Goal: Transaction & Acquisition: Purchase product/service

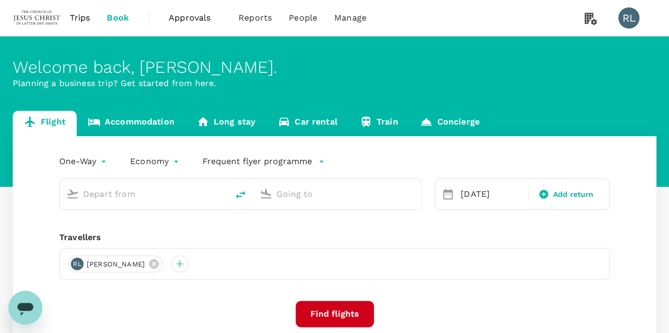
type input "Singapore Changi (SIN)"
type input "Kuala Lumpur Intl ([GEOGRAPHIC_DATA])"
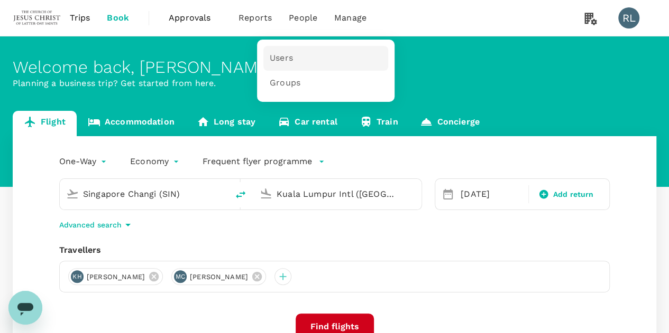
click at [280, 58] on span "Users" at bounding box center [281, 58] width 23 height 12
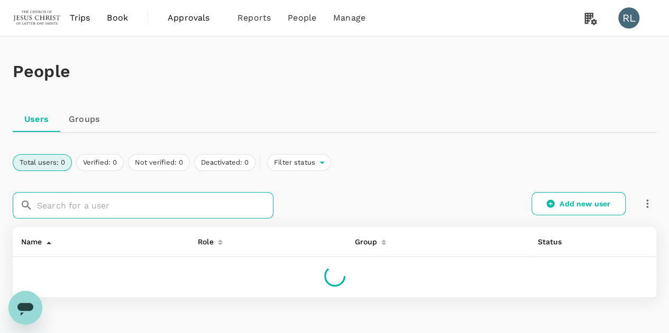
click at [76, 206] on input "text" at bounding box center [155, 205] width 236 height 26
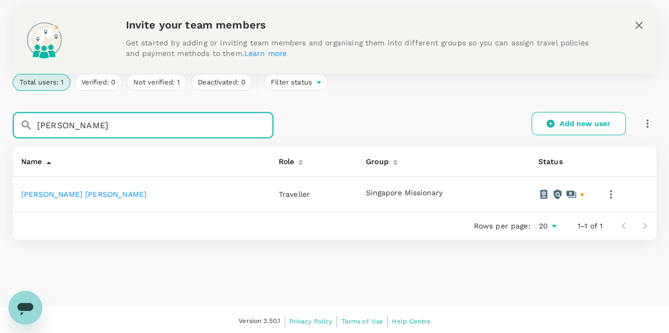
scroll to position [148, 0]
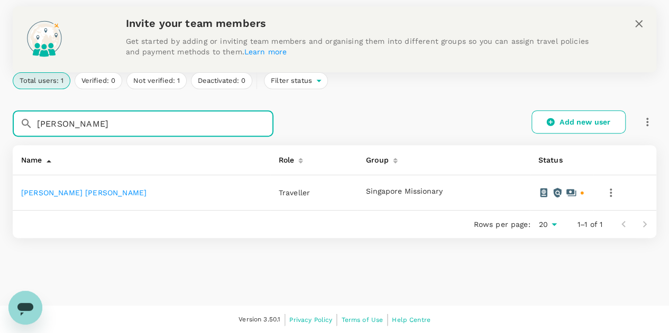
type input "barker"
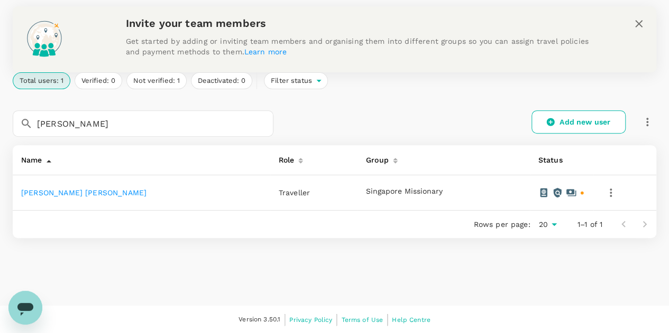
click at [69, 195] on link "Jett Michael Barker" at bounding box center [83, 193] width 125 height 8
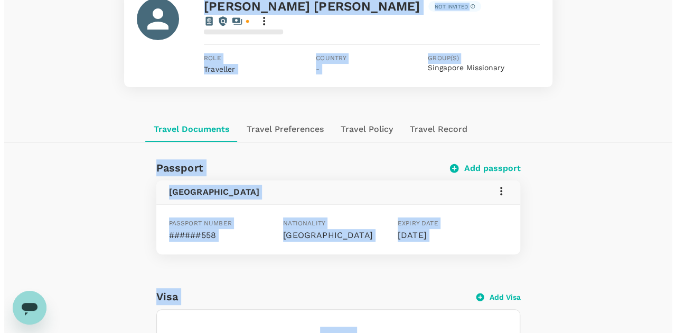
scroll to position [106, 0]
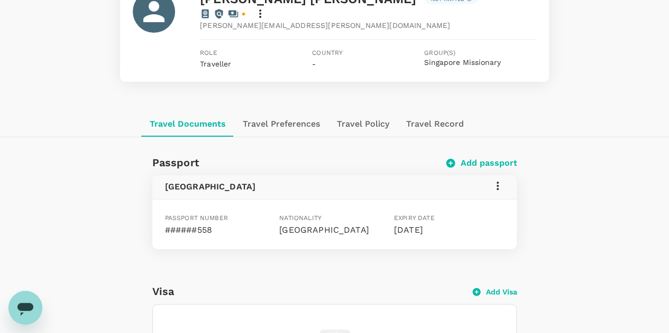
click at [494, 180] on icon at bounding box center [497, 186] width 13 height 13
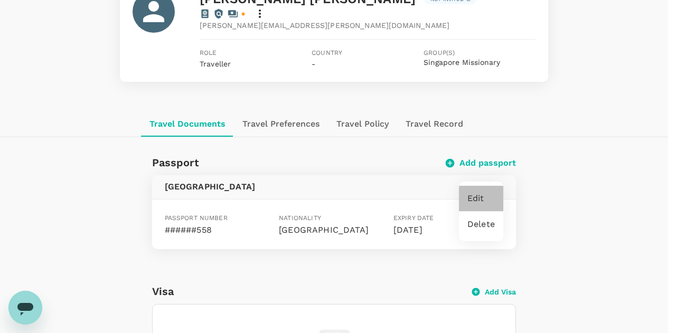
click at [479, 197] on span "Edit" at bounding box center [481, 198] width 27 height 13
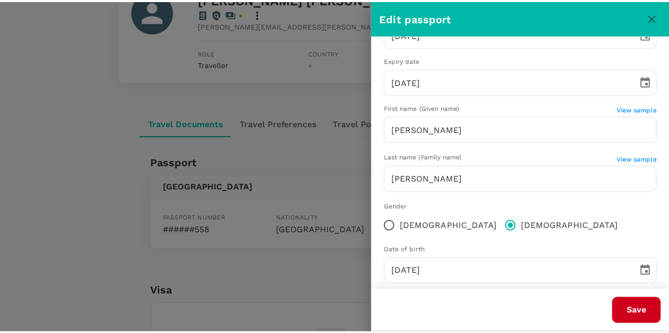
scroll to position [153, 0]
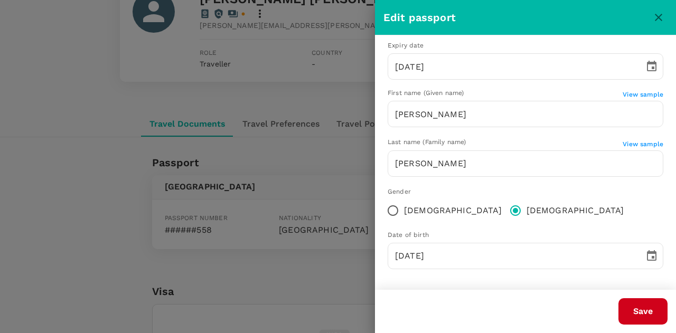
click at [657, 21] on icon "close" at bounding box center [659, 17] width 13 height 13
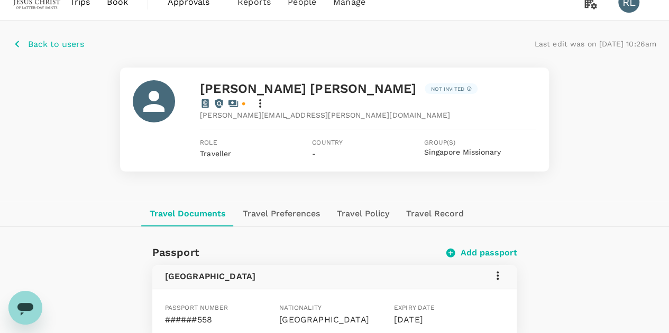
scroll to position [0, 0]
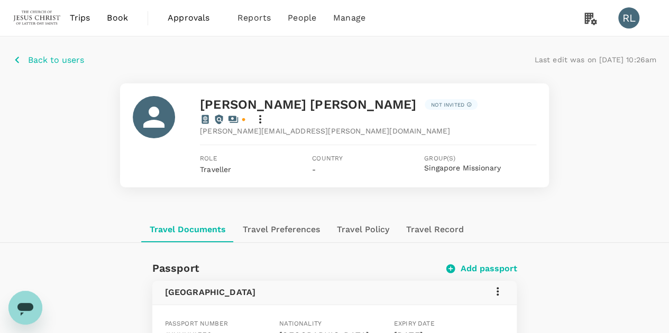
click at [17, 61] on icon "button" at bounding box center [17, 60] width 4 height 7
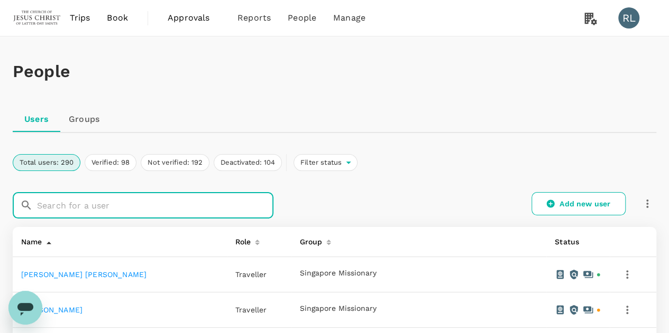
click at [89, 203] on input "text" at bounding box center [155, 205] width 236 height 26
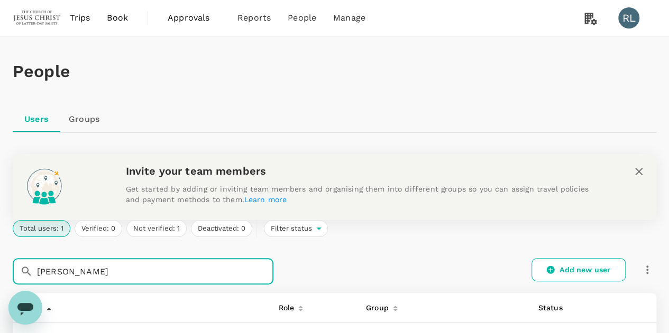
type input "bayles"
drag, startPoint x: 89, startPoint y: 203, endPoint x: 132, endPoint y: 218, distance: 46.0
drag, startPoint x: 132, startPoint y: 218, endPoint x: 103, endPoint y: 272, distance: 60.8
click at [103, 272] on input "bayles" at bounding box center [155, 271] width 236 height 26
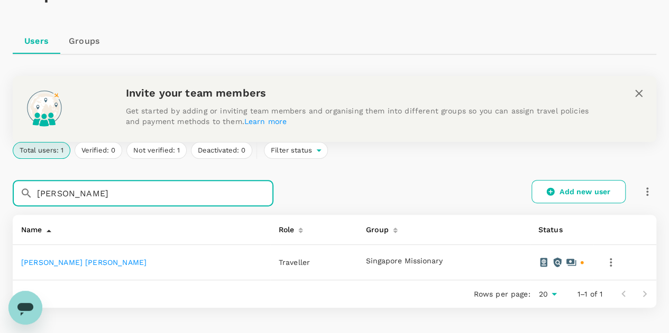
scroll to position [106, 0]
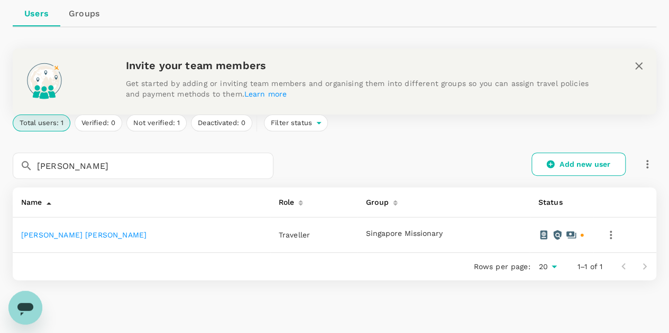
click at [82, 234] on link "Henson Cannon Bayles" at bounding box center [83, 235] width 125 height 8
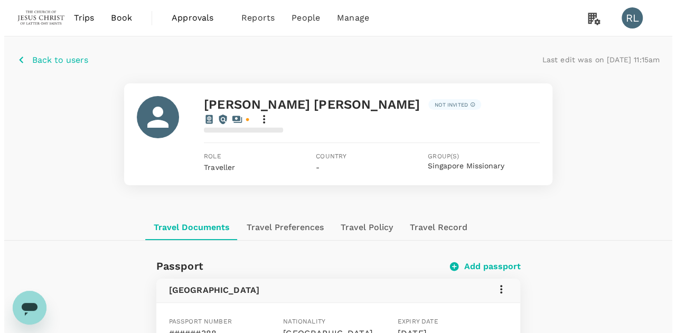
scroll to position [53, 0]
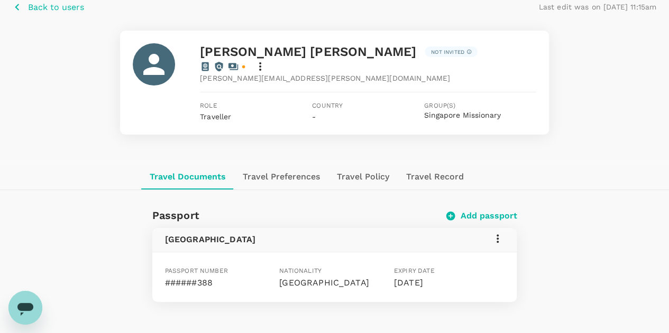
click at [498, 233] on icon at bounding box center [497, 239] width 13 height 13
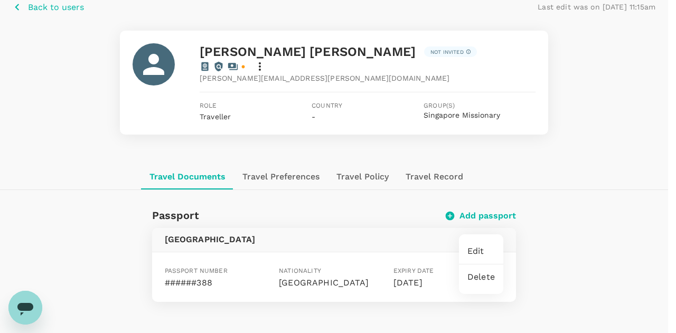
click at [481, 250] on span "Edit" at bounding box center [481, 251] width 27 height 13
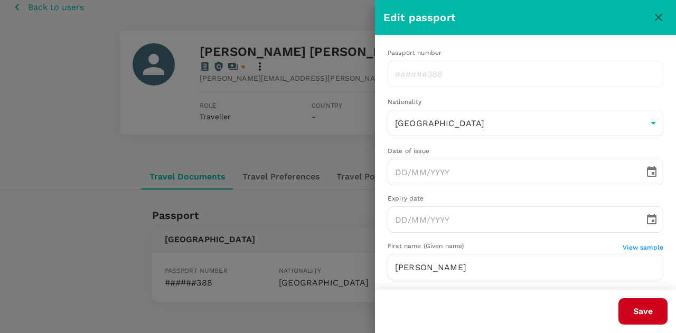
type input "25/11/2024"
type input "24/11/2034"
type input "01/11/2006"
type input "Henson Cannon"
type input "Bayles"
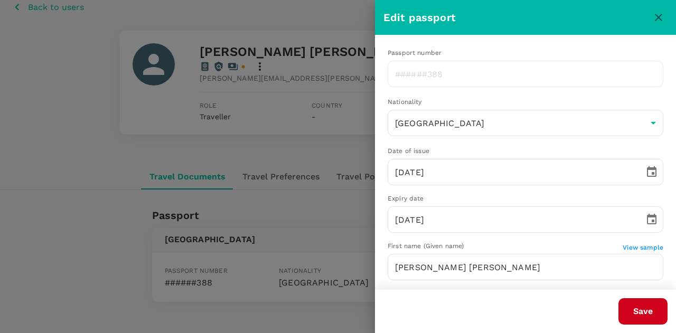
type input "21/02/2023"
type input "20/02/2028"
type input "22/02/2007"
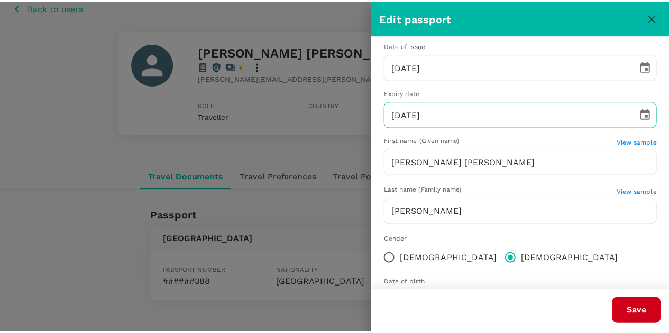
scroll to position [153, 0]
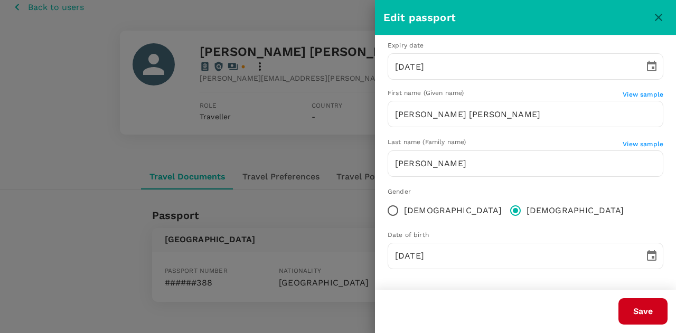
click at [654, 15] on icon "close" at bounding box center [659, 17] width 13 height 13
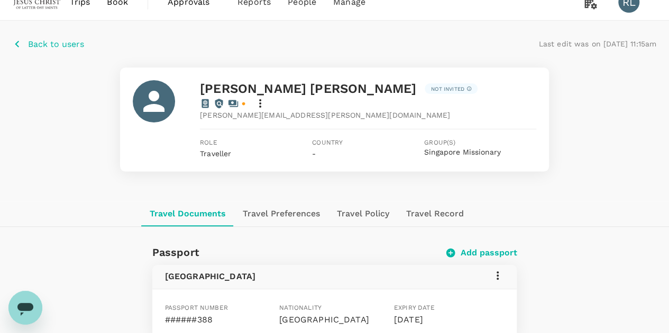
scroll to position [0, 0]
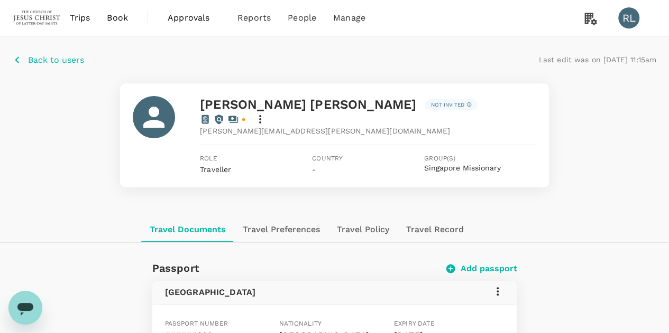
click at [51, 57] on p "Back to users" at bounding box center [56, 60] width 56 height 13
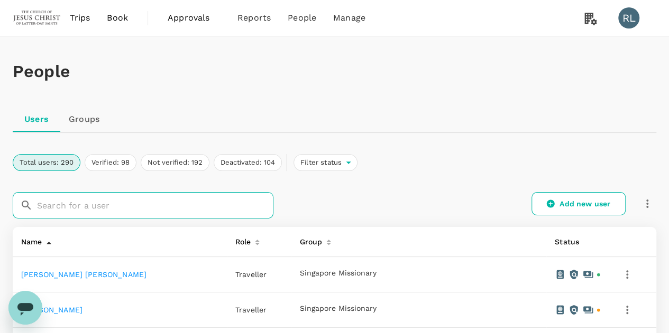
click at [123, 207] on input "text" at bounding box center [155, 205] width 236 height 26
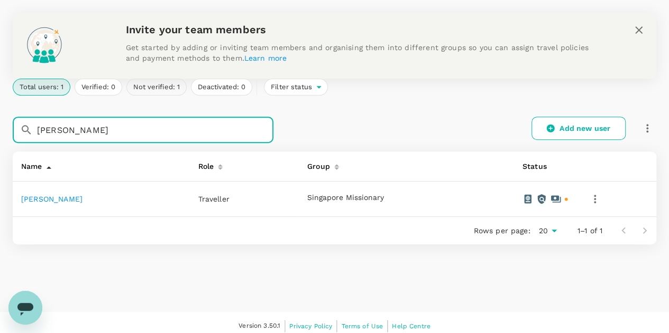
scroll to position [148, 0]
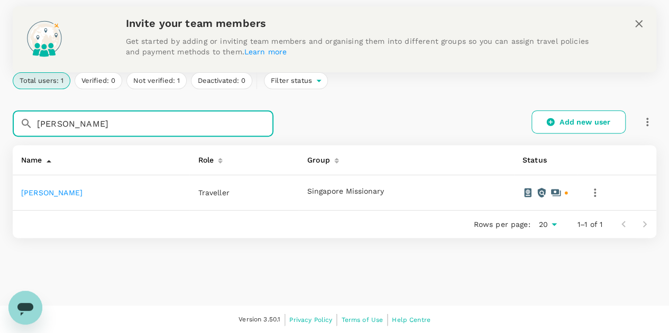
type input "billeter"
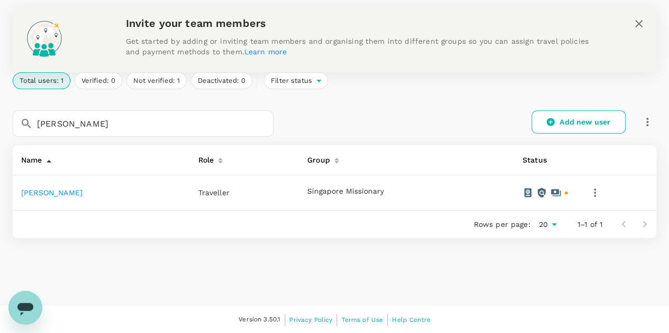
click at [82, 194] on link "Benjamin Nathan Billeter" at bounding box center [51, 193] width 61 height 8
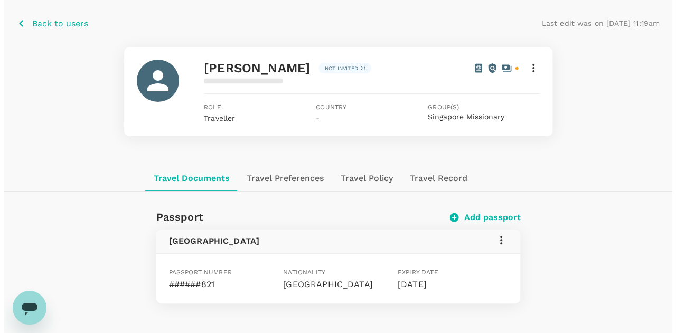
scroll to position [53, 0]
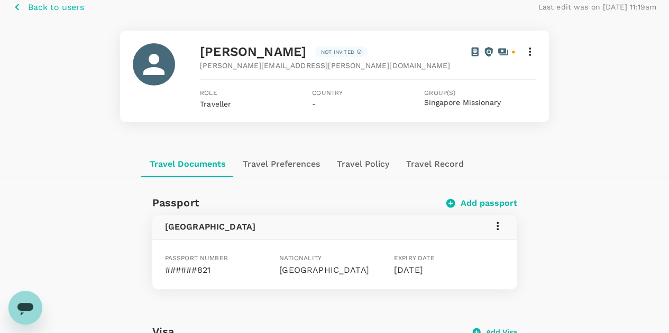
click at [497, 226] on icon at bounding box center [497, 226] width 2 height 8
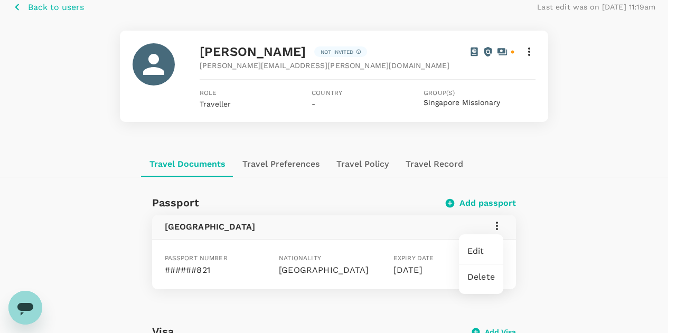
click at [477, 249] on span "Edit" at bounding box center [481, 251] width 27 height 13
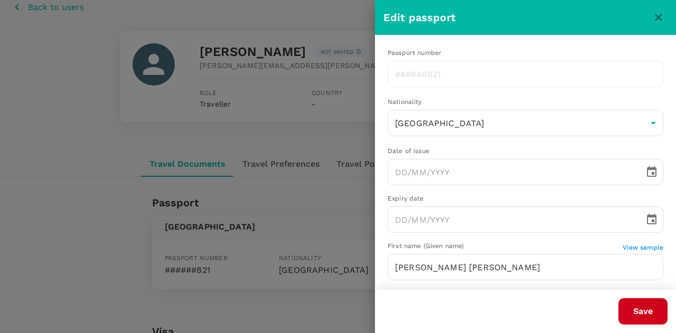
type input "21/02/2023"
type input "20/02/2028"
type input "22/02/2007"
type input "Benjamin Nathan King"
type input "Billeter"
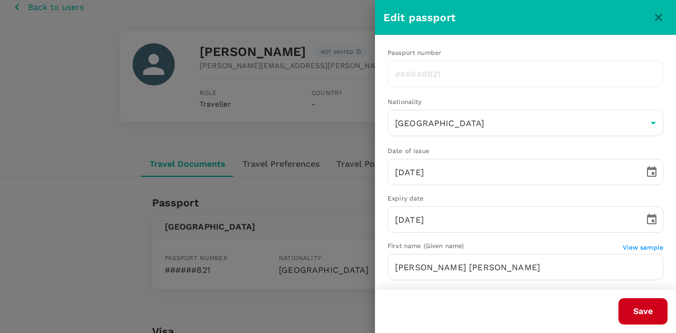
type input "12/03/2025"
type input "11/03/2035"
type input "22/10/2006"
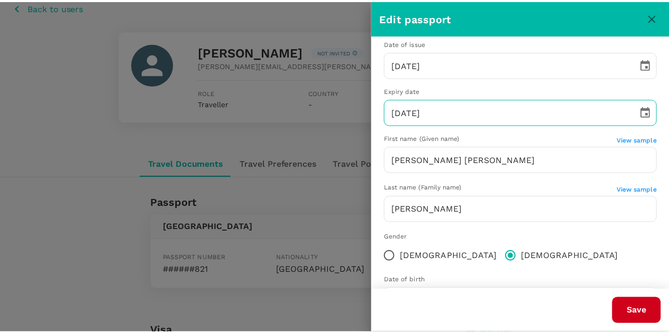
scroll to position [153, 0]
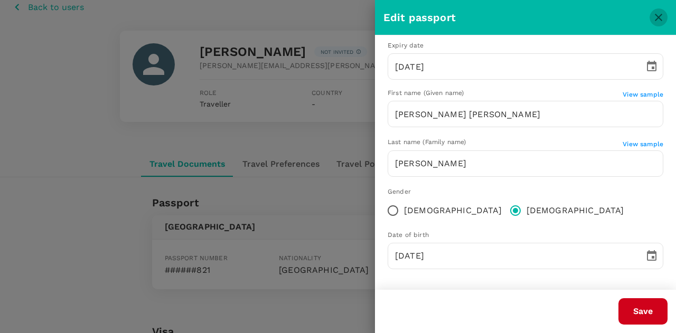
click at [656, 15] on icon "close" at bounding box center [658, 17] width 7 height 7
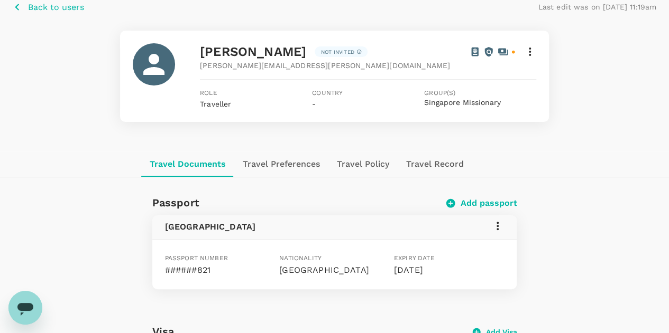
click at [49, 8] on p "Back to users" at bounding box center [56, 7] width 56 height 13
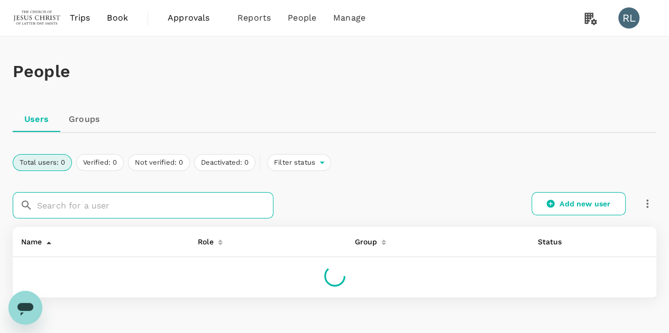
click at [49, 203] on input "text" at bounding box center [155, 205] width 236 height 26
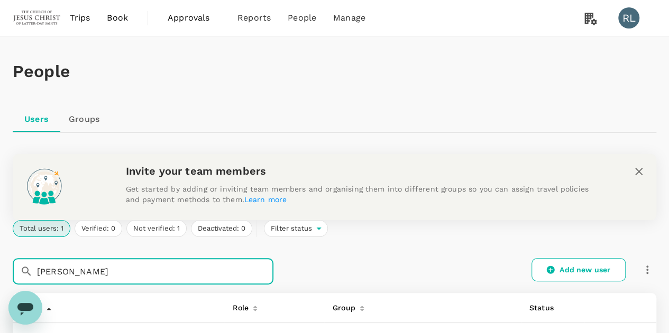
type input "billings"
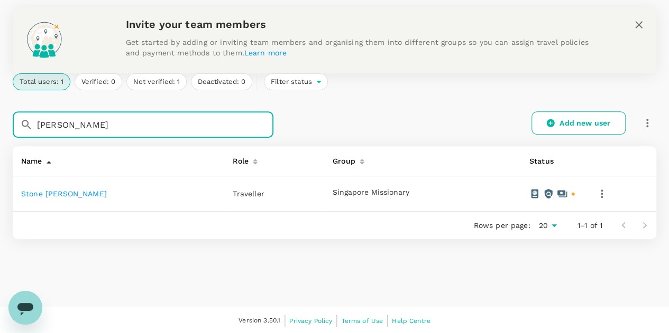
scroll to position [148, 0]
click at [59, 193] on link "Stone Richard Billings" at bounding box center [64, 193] width 86 height 8
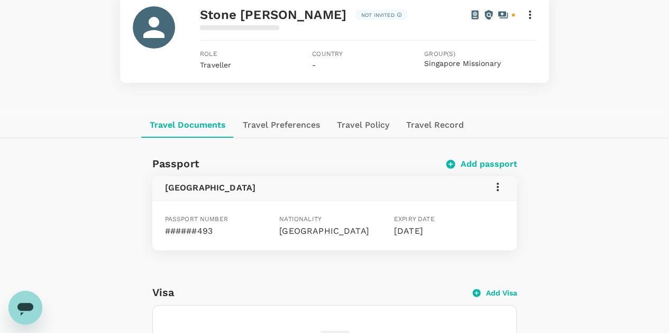
scroll to position [106, 0]
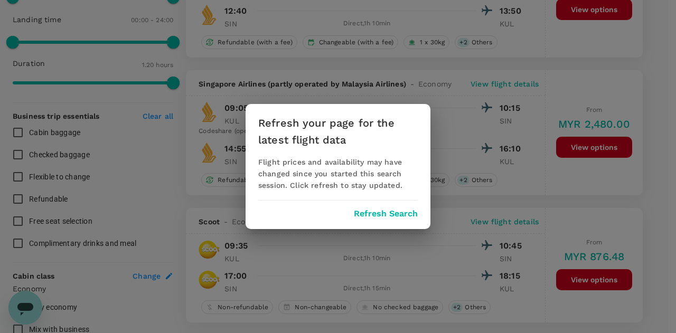
click at [376, 214] on button "Refresh Search" at bounding box center [386, 214] width 64 height 10
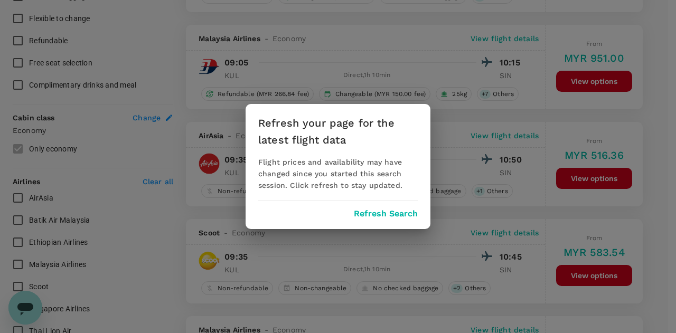
click at [383, 217] on button "Refresh Search" at bounding box center [386, 214] width 64 height 10
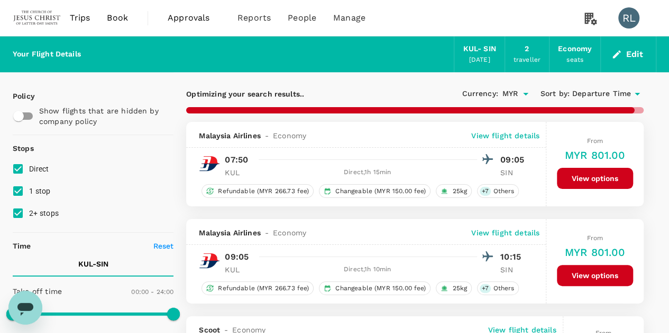
click at [528, 51] on div "2" at bounding box center [526, 49] width 4 height 12
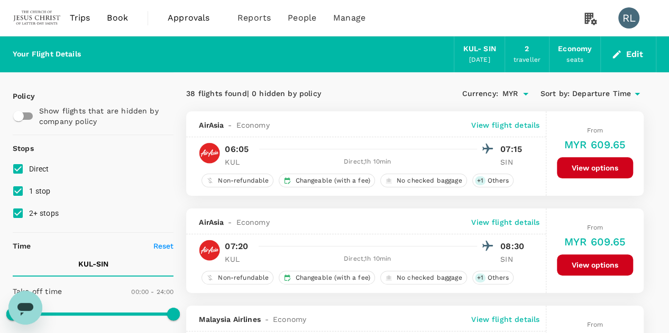
click at [627, 57] on button "Edit" at bounding box center [628, 54] width 38 height 17
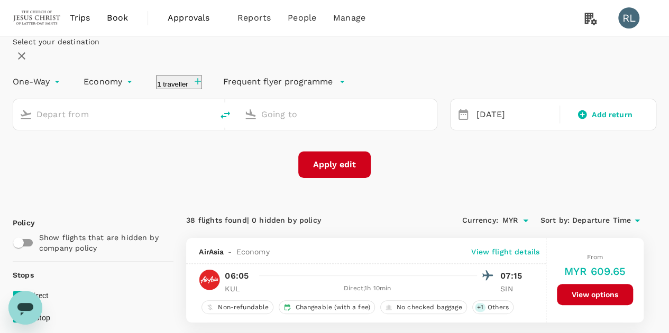
type input "Kuala Lumpur Intl (KUL)"
type input "Singapore Changi (SIN)"
click at [205, 89] on button "2 travellers" at bounding box center [180, 82] width 49 height 14
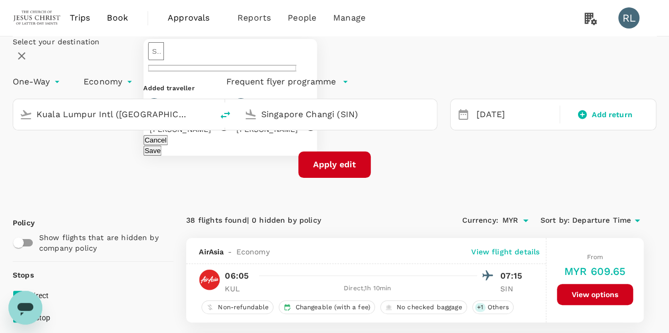
click at [168, 145] on button "Cancel" at bounding box center [155, 140] width 24 height 10
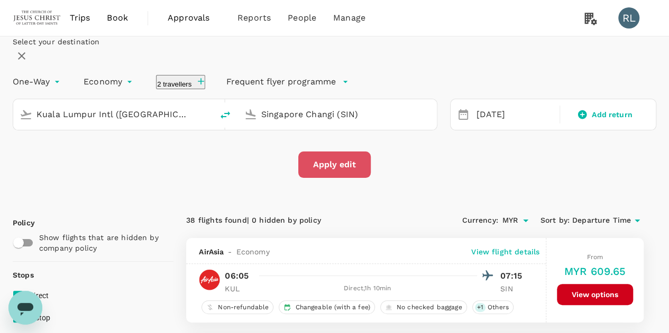
click at [331, 178] on button "Apply edit" at bounding box center [334, 165] width 72 height 26
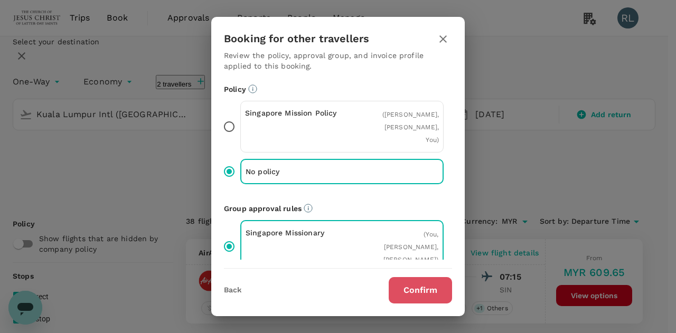
click at [419, 285] on button "Confirm" at bounding box center [420, 290] width 63 height 26
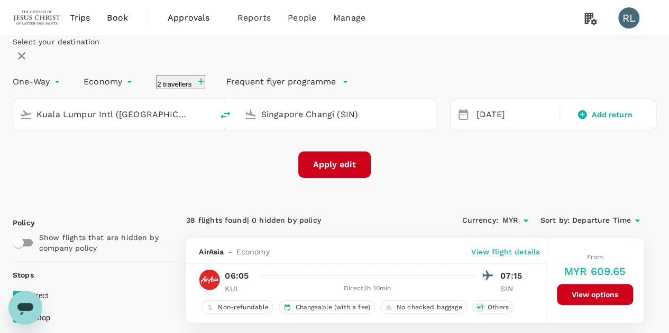
checkbox input "false"
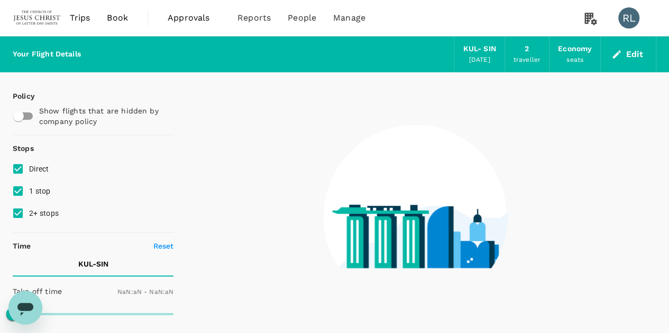
type input "1440"
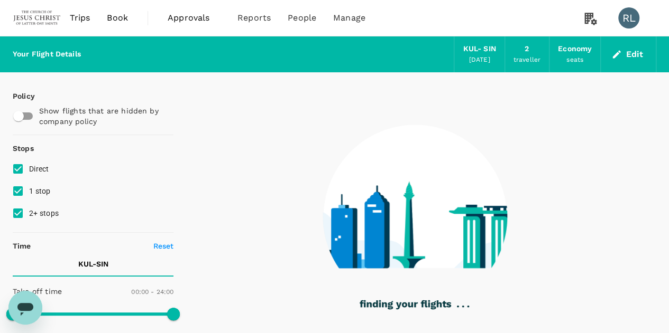
checkbox input "true"
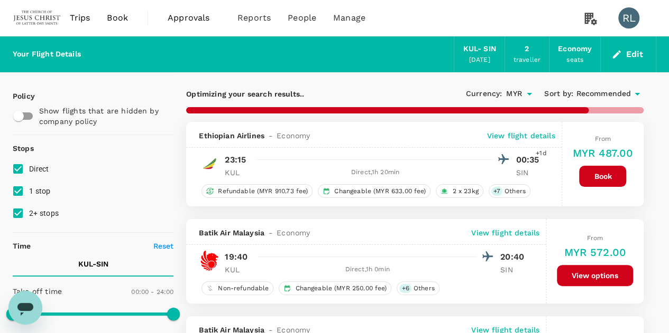
click at [600, 96] on span "Recommended" at bounding box center [603, 94] width 55 height 12
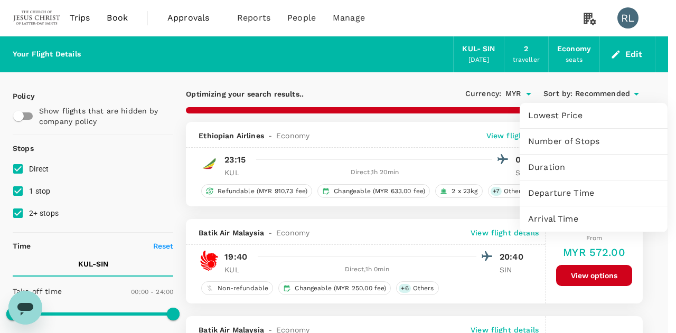
click at [570, 191] on span "Departure Time" at bounding box center [593, 193] width 131 height 13
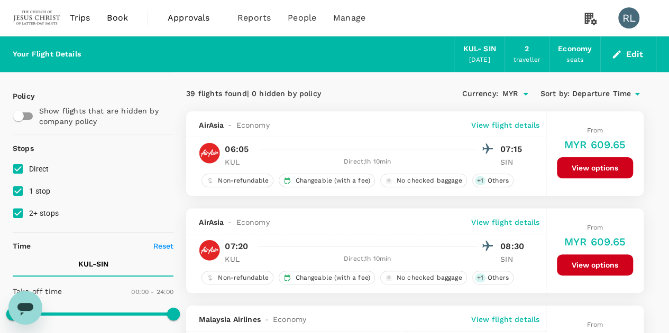
drag, startPoint x: 20, startPoint y: 188, endPoint x: 18, endPoint y: 198, distance: 9.6
click at [18, 192] on input "1 stop" at bounding box center [18, 191] width 22 height 22
checkbox input "false"
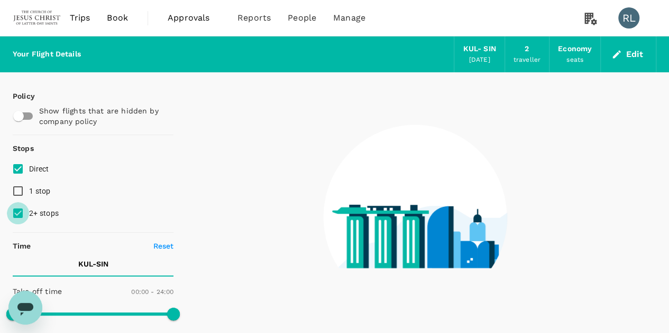
click at [18, 214] on input "2+ stops" at bounding box center [18, 213] width 22 height 22
checkbox input "false"
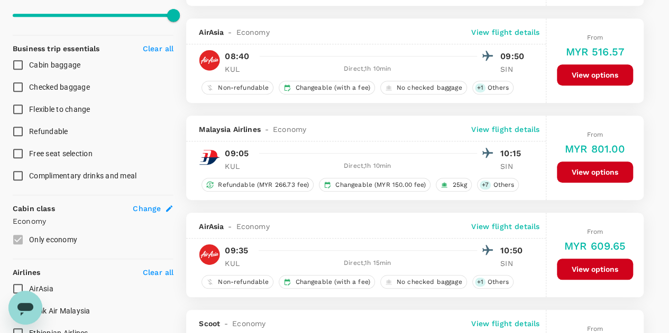
scroll to position [423, 0]
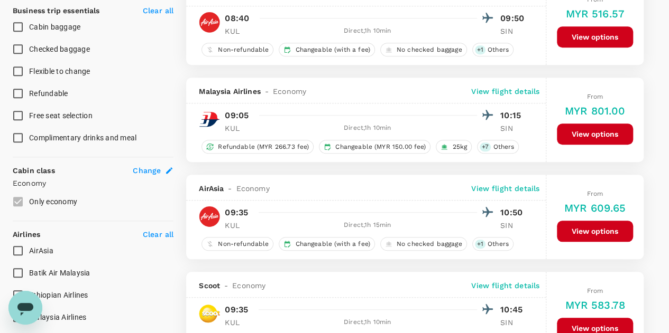
click at [592, 229] on button "View options" at bounding box center [595, 231] width 76 height 21
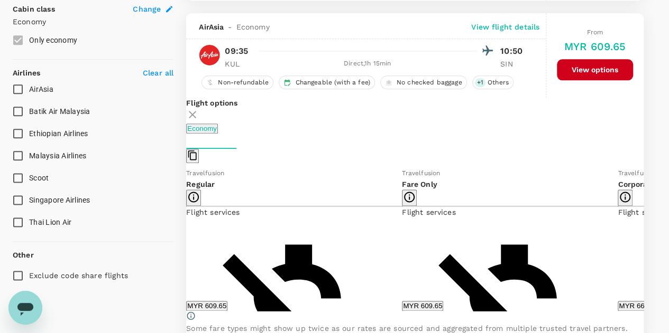
scroll to position [596, 0]
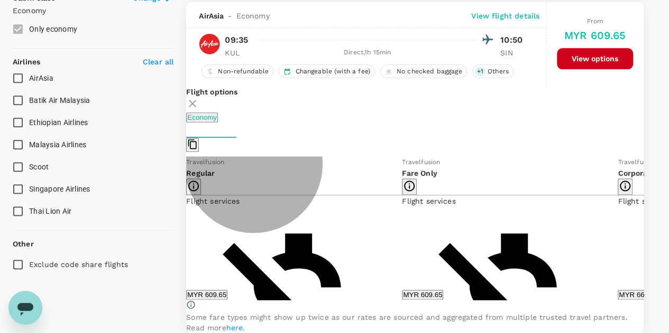
click at [227, 292] on button "MYR 609.65" at bounding box center [206, 295] width 41 height 10
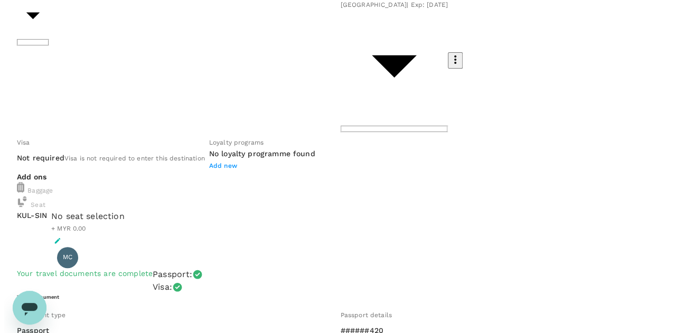
scroll to position [106, 0]
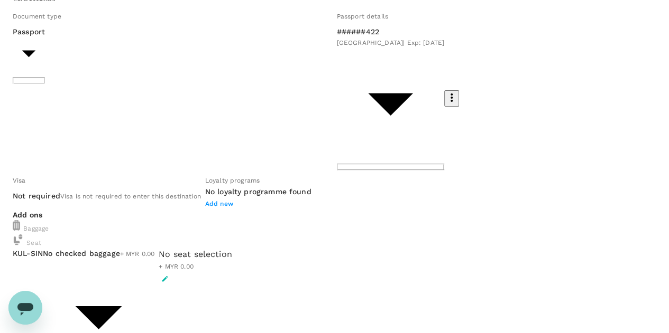
click at [232, 273] on div at bounding box center [195, 279] width 73 height 13
click at [171, 273] on button "button" at bounding box center [165, 279] width 13 height 13
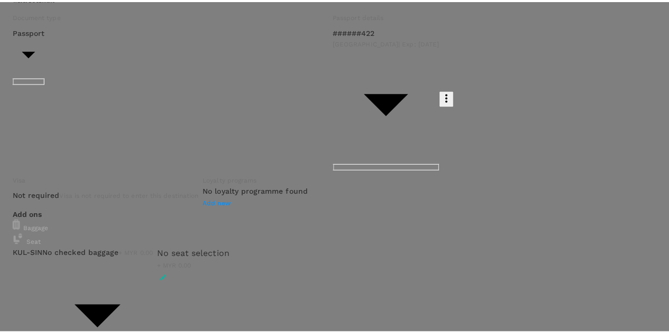
scroll to position [211, 0]
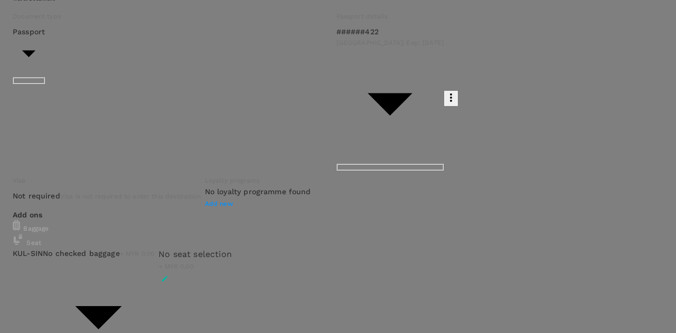
click at [541, 72] on p "Select" at bounding box center [502, 67] width 125 height 11
click at [565, 94] on p "Select" at bounding box center [523, 88] width 125 height 11
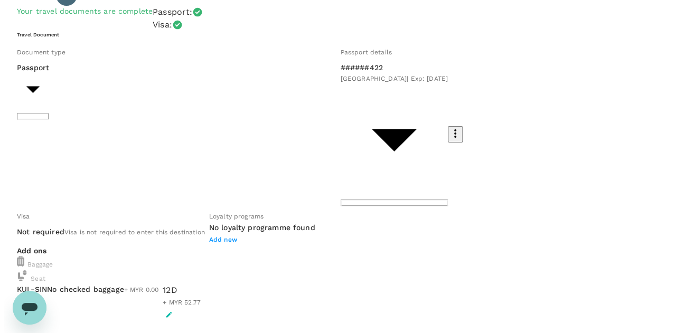
scroll to position [53, 0]
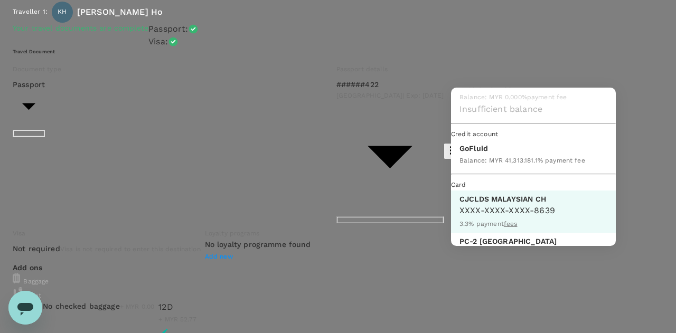
click at [485, 154] on p "GoFluid" at bounding box center [523, 148] width 126 height 11
type input "9b357727-6904-47bd-a44e-9a56bf7dfc7a"
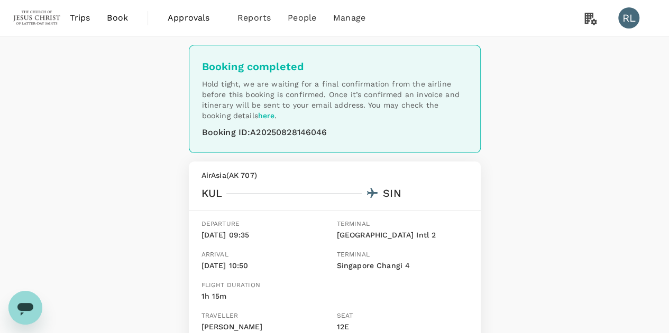
click at [80, 18] on span "Trips" at bounding box center [80, 18] width 21 height 13
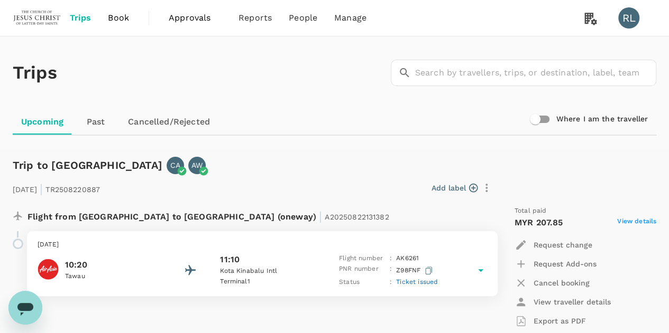
click at [113, 22] on span "Book" at bounding box center [118, 18] width 21 height 13
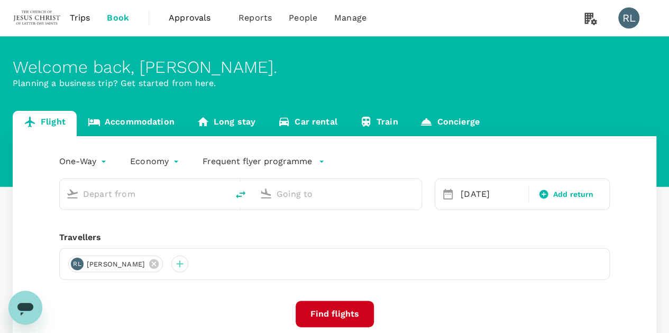
type input "Kuala Lumpur Intl (KUL)"
type input "Singapore Changi (SIN)"
type input "Kuala Lumpur Intl ([GEOGRAPHIC_DATA])"
type input "Singapore Changi (SIN)"
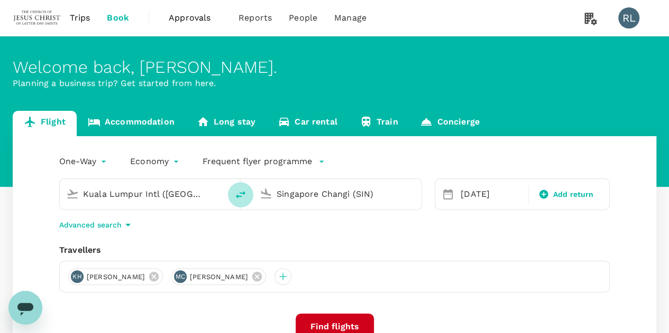
click at [240, 194] on icon "delete" at bounding box center [240, 195] width 13 height 13
type input "Singapore Changi (SIN)"
type input "Kuala Lumpur Intl ([GEOGRAPHIC_DATA])"
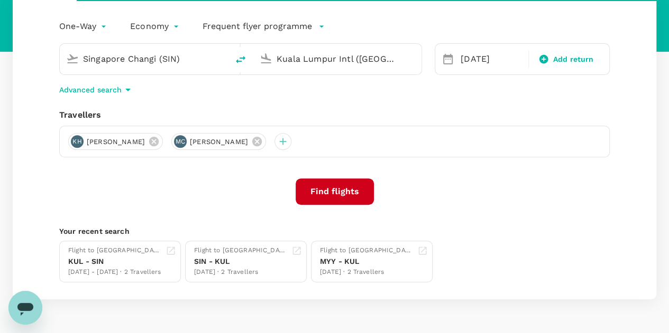
scroll to position [159, 0]
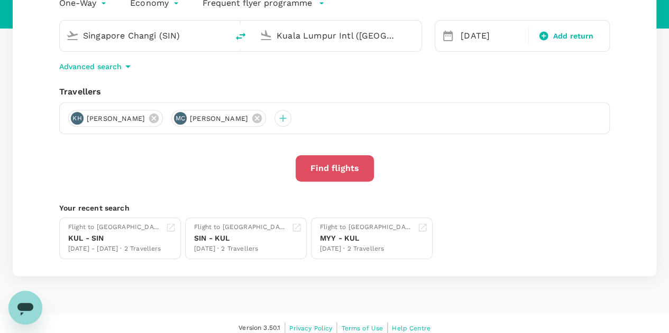
click at [327, 170] on button "Find flights" at bounding box center [334, 168] width 78 height 26
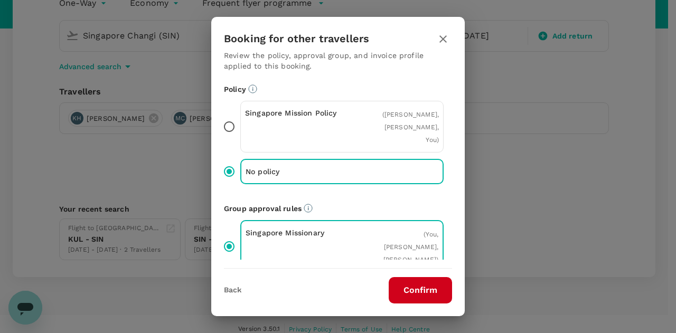
click at [413, 293] on button "Confirm" at bounding box center [420, 290] width 63 height 26
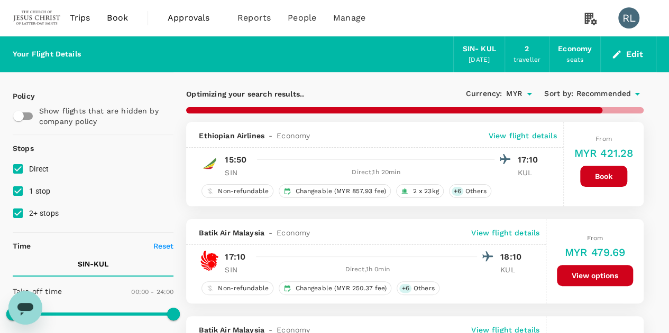
click at [587, 93] on span "Recommended" at bounding box center [603, 94] width 55 height 12
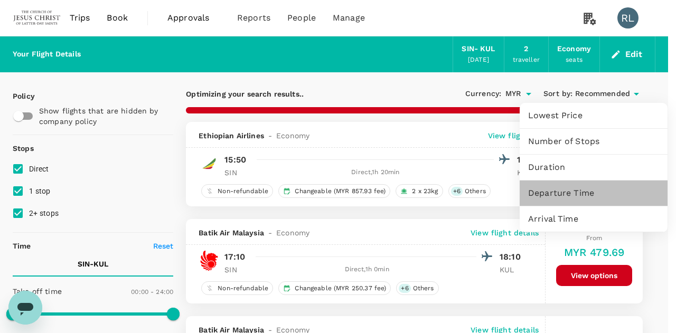
click at [567, 192] on span "Departure Time" at bounding box center [593, 193] width 131 height 13
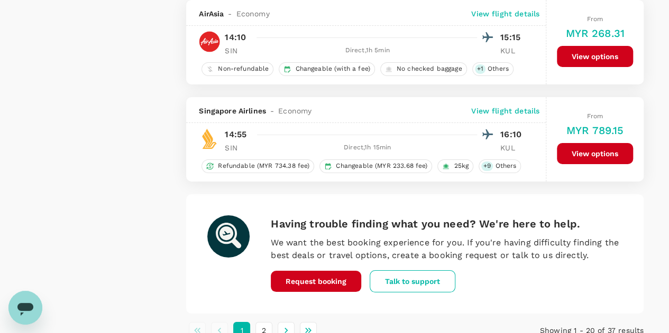
scroll to position [1928, 0]
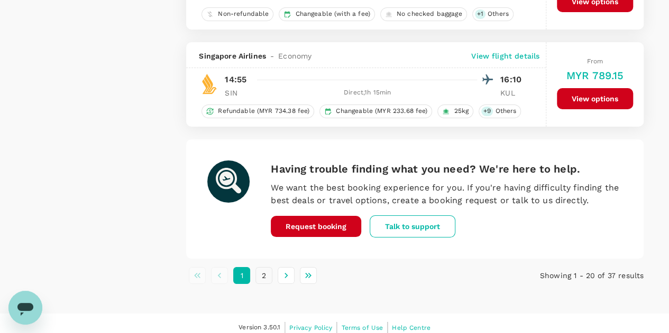
click at [265, 267] on button "2" at bounding box center [263, 275] width 17 height 17
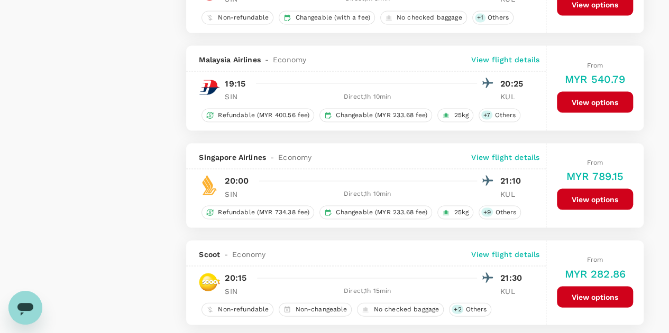
scroll to position [1004, 0]
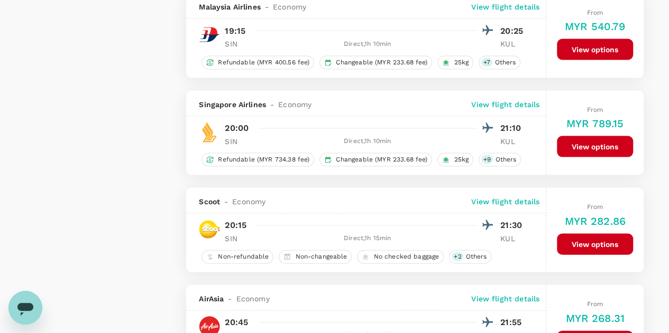
click at [582, 239] on button "View options" at bounding box center [595, 244] width 76 height 21
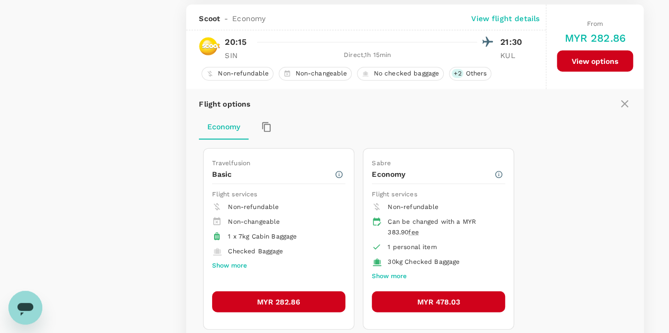
scroll to position [1188, 0]
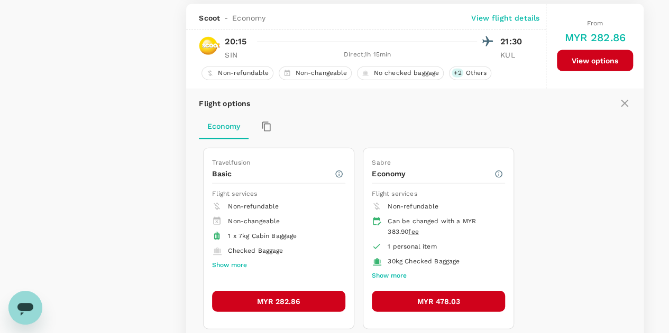
click at [282, 296] on button "MYR 282.86" at bounding box center [278, 301] width 133 height 21
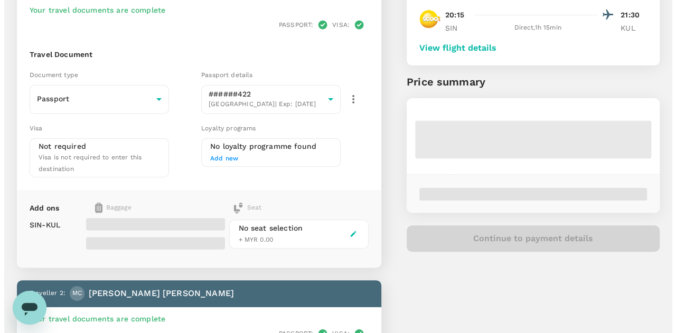
scroll to position [106, 0]
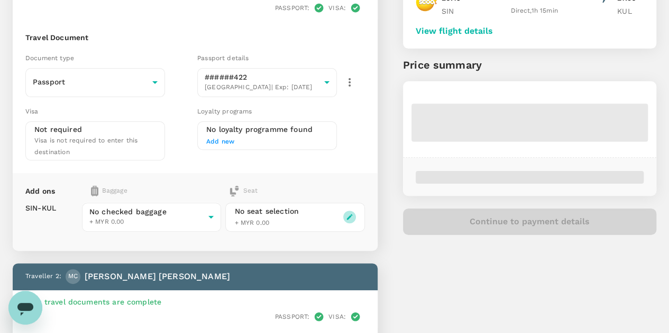
click at [356, 211] on button "button" at bounding box center [349, 217] width 13 height 13
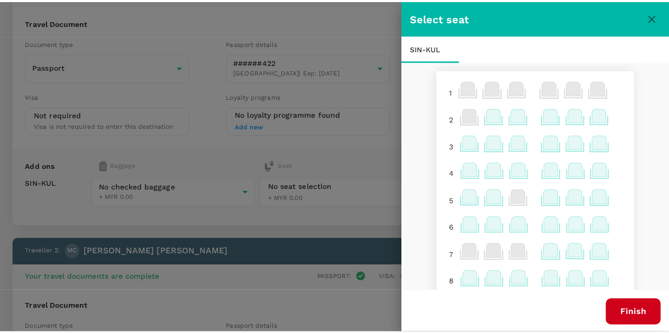
scroll to position [0, 0]
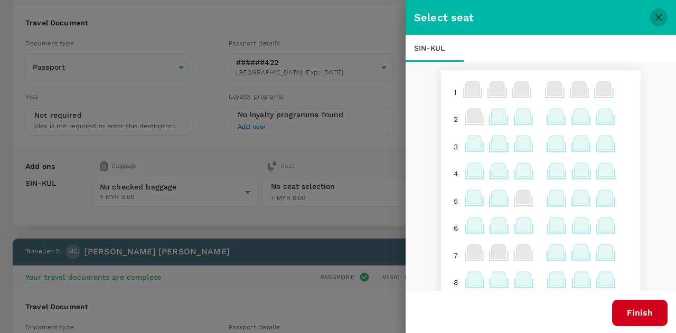
click at [662, 18] on icon "close" at bounding box center [659, 17] width 13 height 13
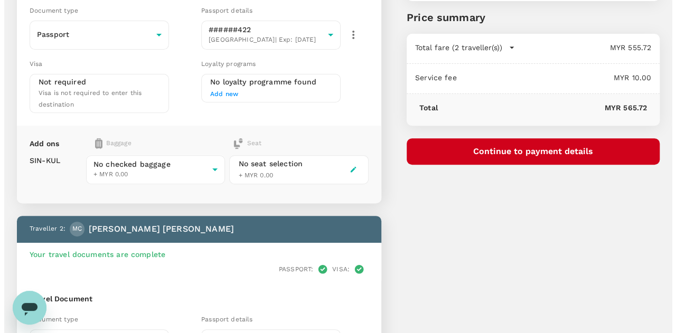
scroll to position [53, 0]
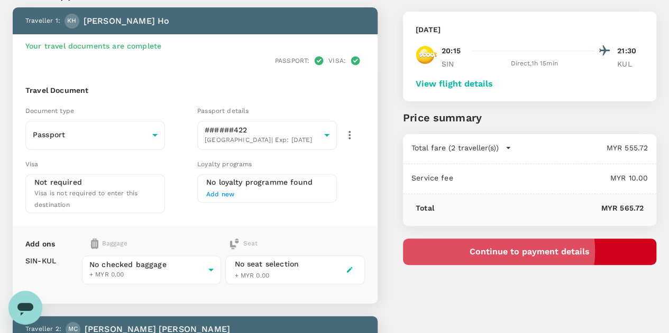
click at [559, 252] on button "Continue to payment details" at bounding box center [529, 252] width 253 height 26
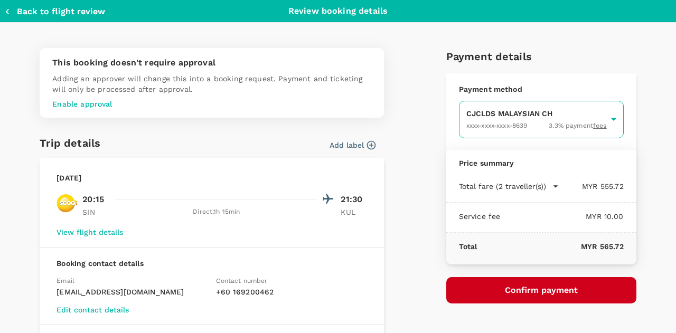
click at [481, 124] on body "Back to flight results Flight review Traveller(s) Traveller 1 : KH Kok Leong Ho…" at bounding box center [338, 328] width 676 height 762
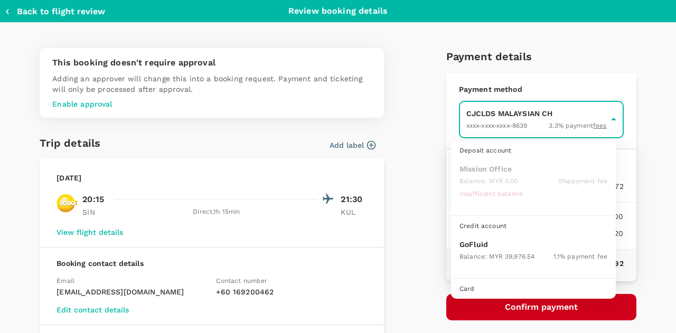
scroll to position [27, 0]
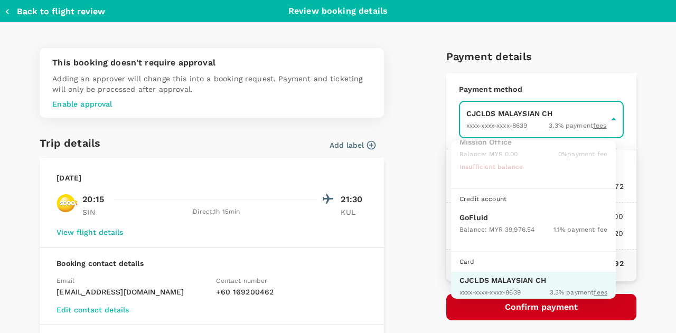
click at [491, 220] on p "GoFluid" at bounding box center [534, 217] width 148 height 11
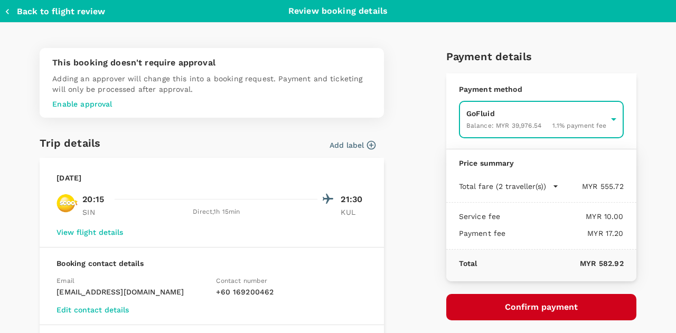
type input "9b357727-6904-47bd-a44e-9a56bf7dfc7a"
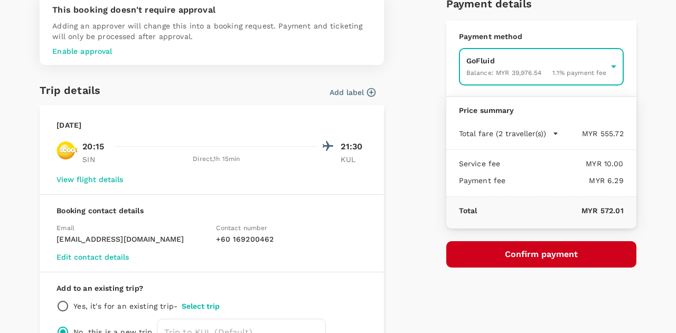
scroll to position [106, 0]
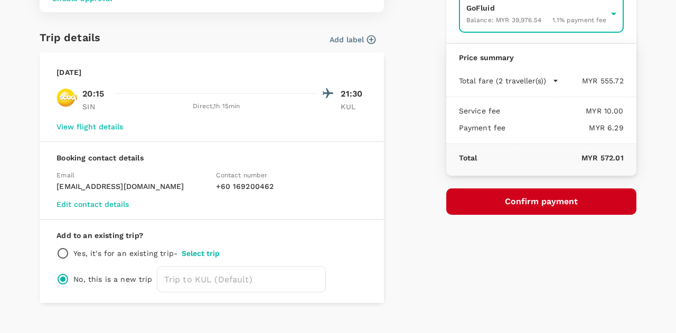
click at [505, 200] on button "Confirm payment" at bounding box center [542, 202] width 190 height 26
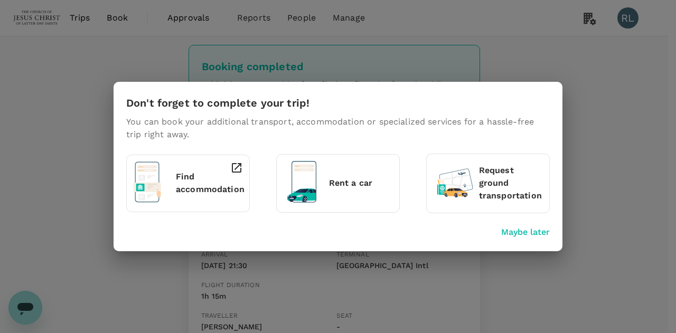
drag, startPoint x: 520, startPoint y: 232, endPoint x: 508, endPoint y: 232, distance: 11.6
click at [520, 232] on p "Maybe later" at bounding box center [526, 232] width 49 height 13
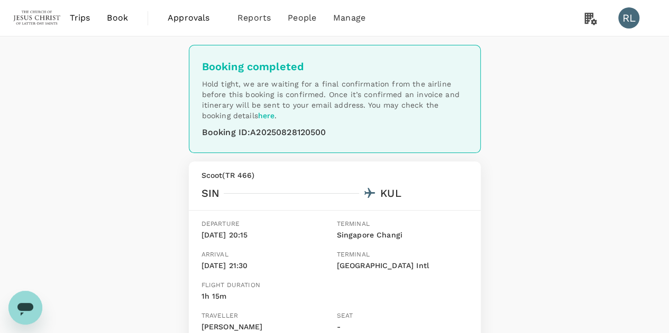
click at [118, 18] on span "Book" at bounding box center [117, 18] width 21 height 13
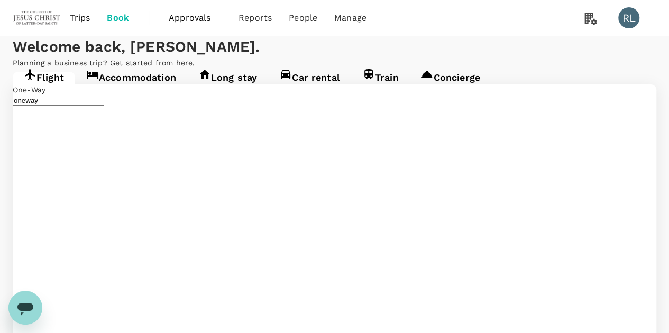
type input "Singapore Changi (SIN)"
type input "Kuala Lumpur Intl ([GEOGRAPHIC_DATA])"
type input "Singapore Changi (SIN)"
type input "Kuala Lumpur Intl ([GEOGRAPHIC_DATA])"
type input "Singapore Changi (SIN)"
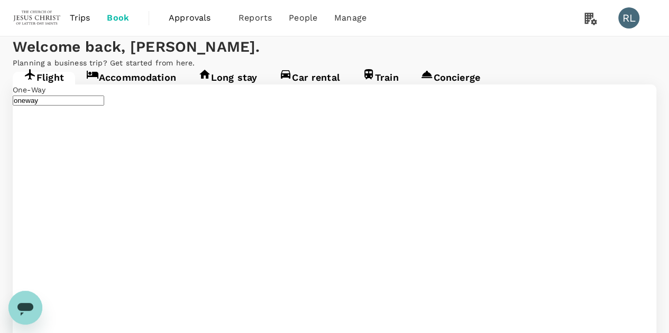
type input "Kuala Lumpur Intl ([GEOGRAPHIC_DATA])"
type input "S"
type input "Sibu (SBW)"
drag, startPoint x: 386, startPoint y: 197, endPoint x: 253, endPoint y: 184, distance: 133.3
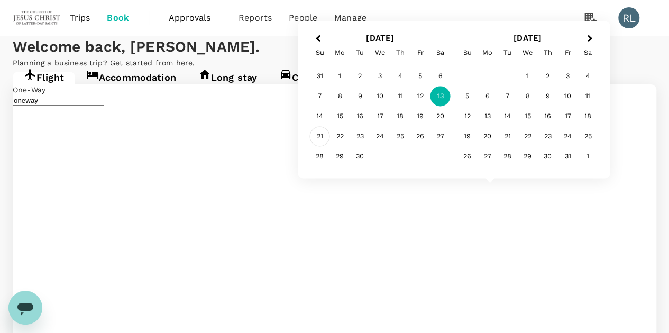
type input "Singapore Changi (SIN)"
click at [318, 138] on div "21" at bounding box center [320, 137] width 20 height 20
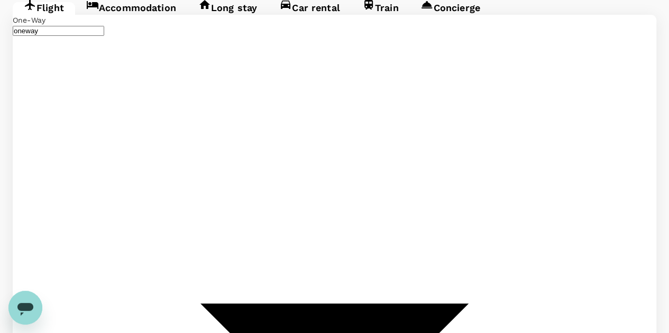
scroll to position [106, 0]
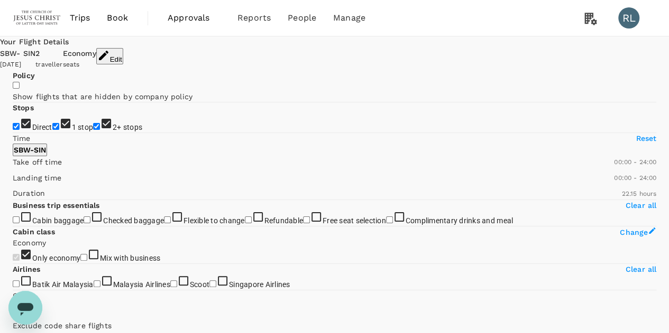
type input "1480"
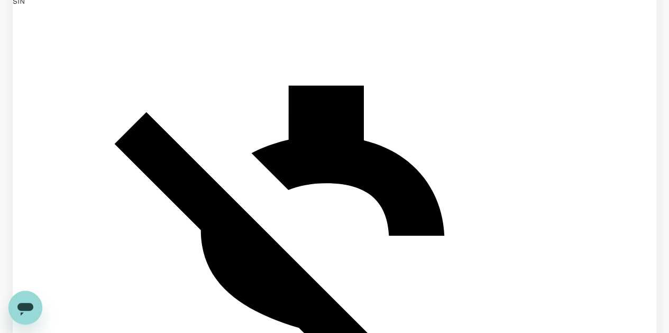
scroll to position [1903, 0]
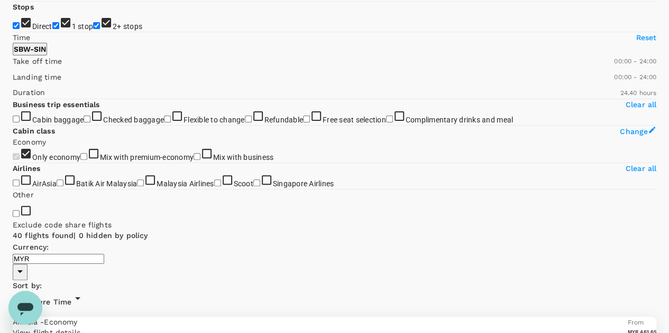
scroll to position [53, 0]
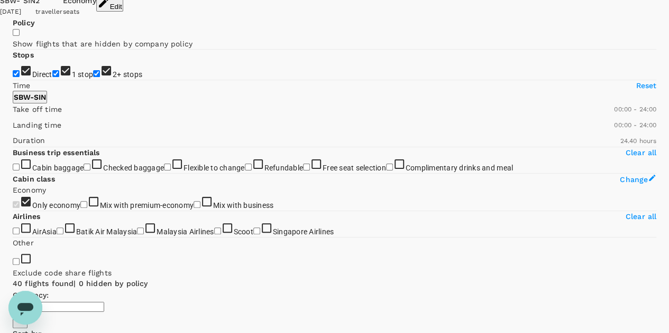
click at [52, 77] on input "1 stop" at bounding box center [55, 73] width 7 height 7
checkbox input "false"
click at [93, 77] on input "2+ stops" at bounding box center [96, 73] width 7 height 7
checkbox input "false"
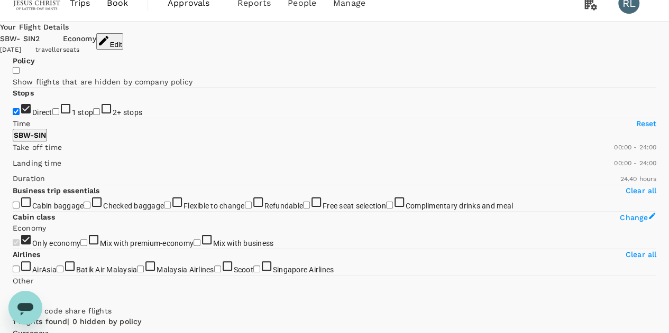
scroll to position [0, 0]
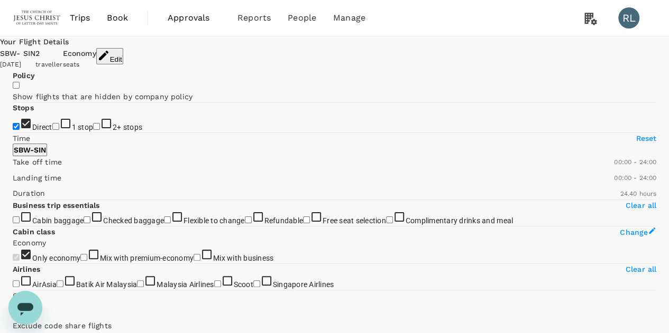
click at [52, 130] on input "1 stop" at bounding box center [55, 126] width 7 height 7
checkbox input "true"
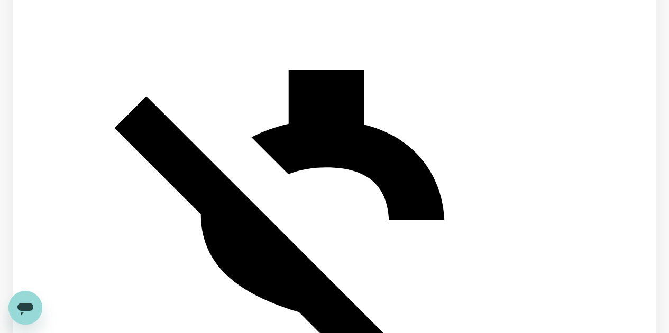
scroll to position [1865, 0]
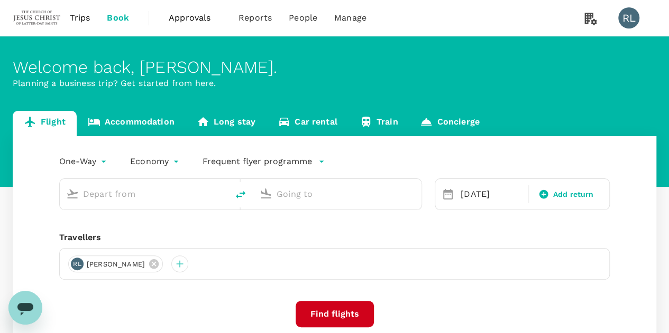
type input "Sibu (SBW)"
type input "Singapore Changi (SIN)"
